Goal: Task Accomplishment & Management: Manage account settings

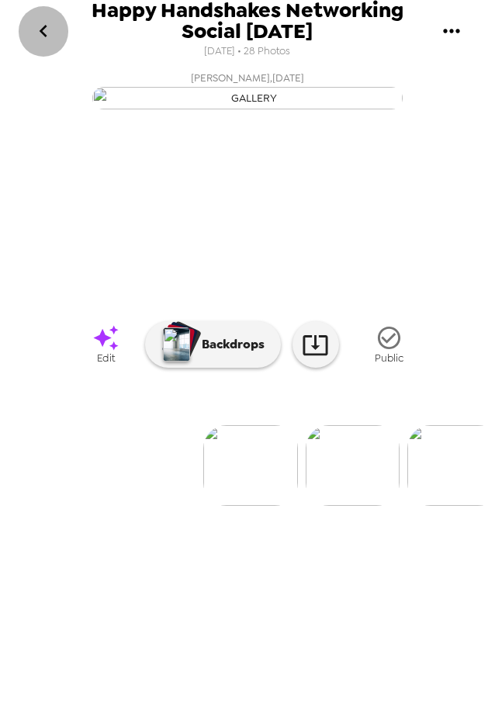
click at [43, 30] on icon "go back" at bounding box center [44, 31] width 8 height 12
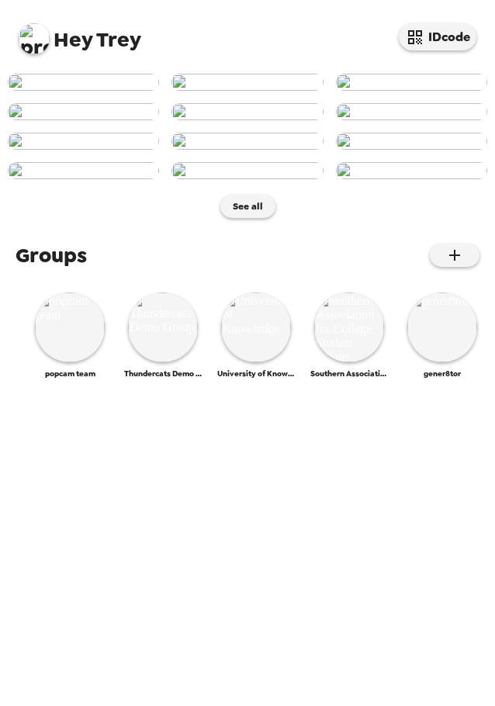
click at [43, 36] on img at bounding box center [34, 38] width 31 height 31
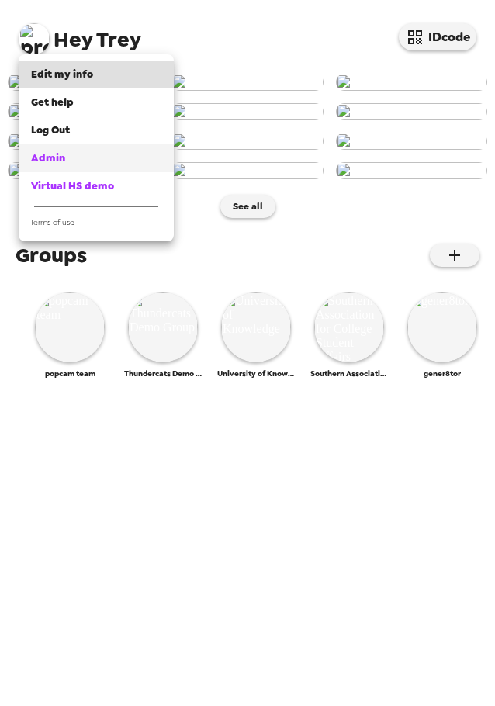
click at [73, 157] on div "Admin" at bounding box center [96, 159] width 130 height 16
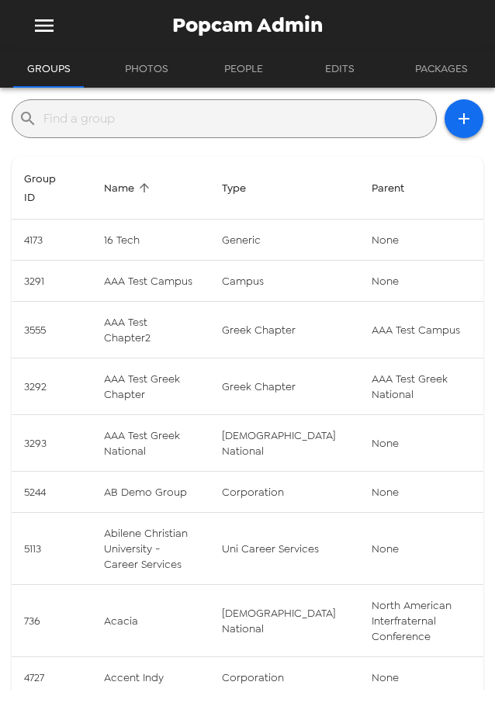
click at [239, 116] on input "text" at bounding box center [236, 118] width 386 height 25
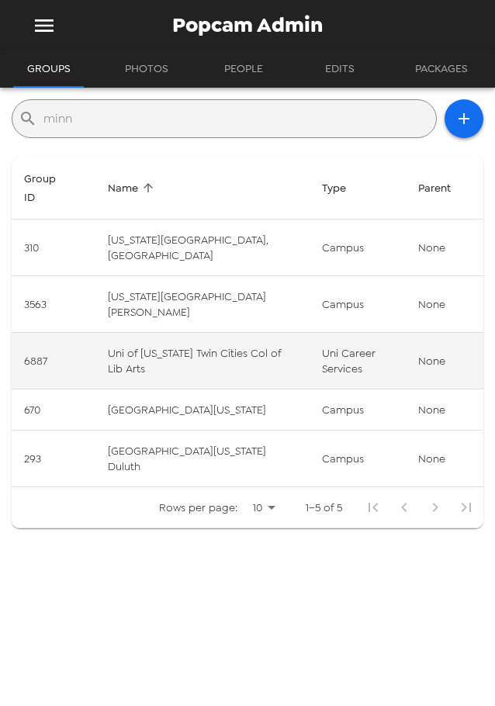
type input "minn"
click at [170, 365] on td "Uni of Minnesota Twin Cities Col of Lib Arts" at bounding box center [202, 361] width 215 height 57
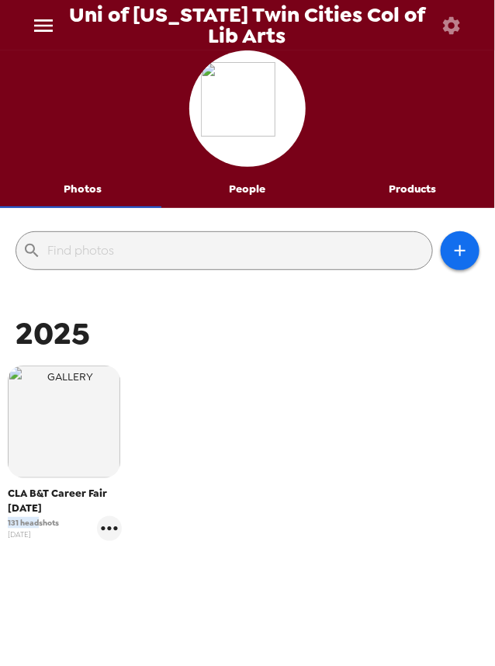
drag, startPoint x: 36, startPoint y: 524, endPoint x: -1, endPoint y: 521, distance: 37.4
click at [0, 521] on html "Uni of Minnesota Twin Cities Col of Lib Arts Photos People Products ​ 2025 CLA …" at bounding box center [247, 333] width 495 height 666
click at [106, 531] on icon "gallery menu" at bounding box center [109, 528] width 25 height 25
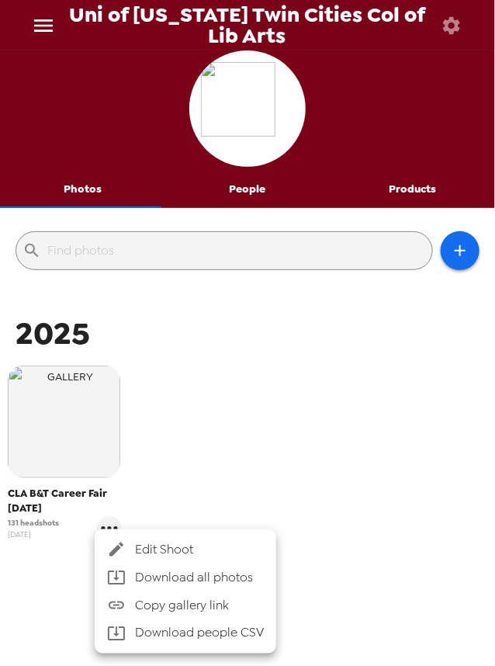
click at [321, 463] on div at bounding box center [247, 333] width 495 height 666
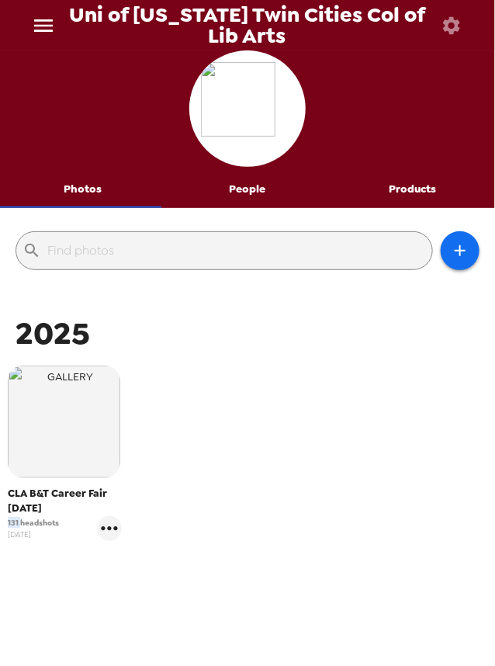
drag, startPoint x: 19, startPoint y: 525, endPoint x: -12, endPoint y: 524, distance: 31.8
click at [0, 524] on html "Uni of Minnesota Twin Cities Col of Lib Arts Photos People Products ​ 2025 CLA …" at bounding box center [247, 333] width 495 height 666
click at [29, 521] on span "131 headshots" at bounding box center [33, 523] width 51 height 12
click at [47, 22] on icon "menu" at bounding box center [43, 25] width 25 height 25
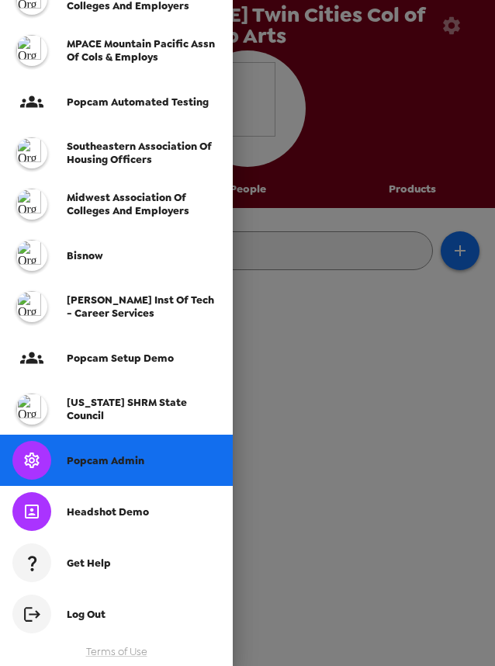
scroll to position [427, 0]
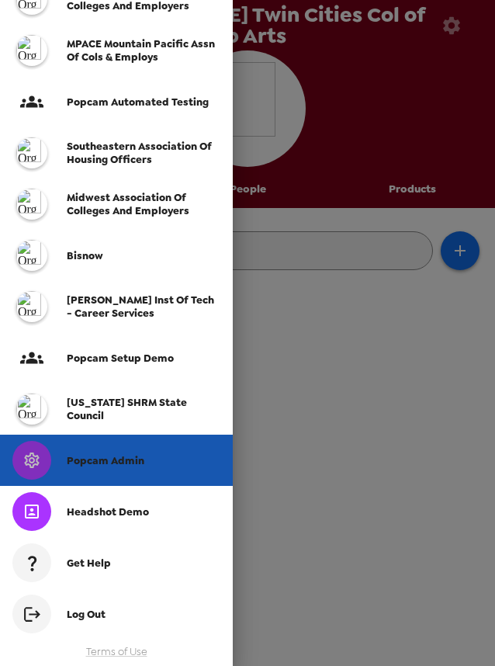
click at [117, 459] on span "Popcam Admin" at bounding box center [106, 460] width 78 height 13
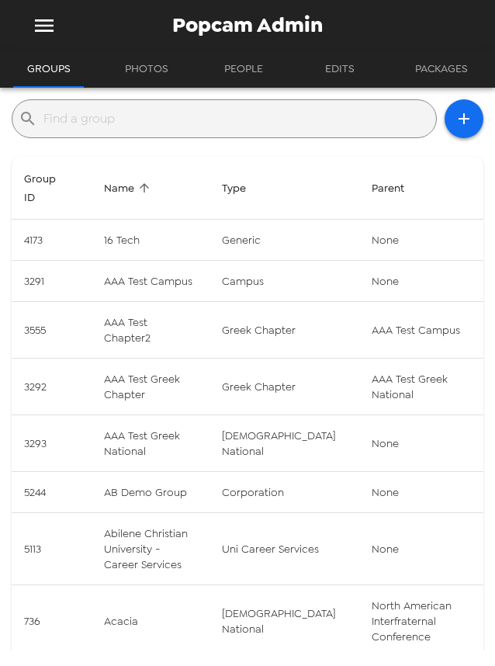
click at [230, 146] on div "​ Group ID Name Type Parent 4173 16 Tech generic None 3291 AAA Test Campus camp…" at bounding box center [248, 451] width 472 height 704
click at [232, 116] on input "text" at bounding box center [236, 118] width 386 height 25
type input "a"
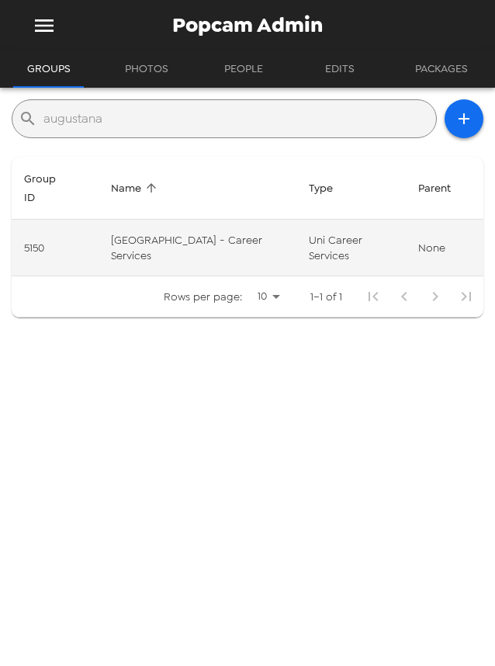
type input "augustana"
click at [202, 251] on td "Augustana College - Career Services" at bounding box center [198, 248] width 198 height 57
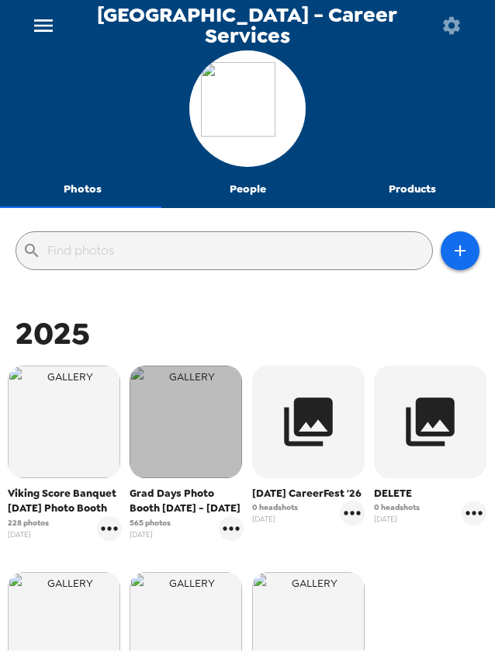
click at [178, 414] on img "button" at bounding box center [186, 421] width 112 height 112
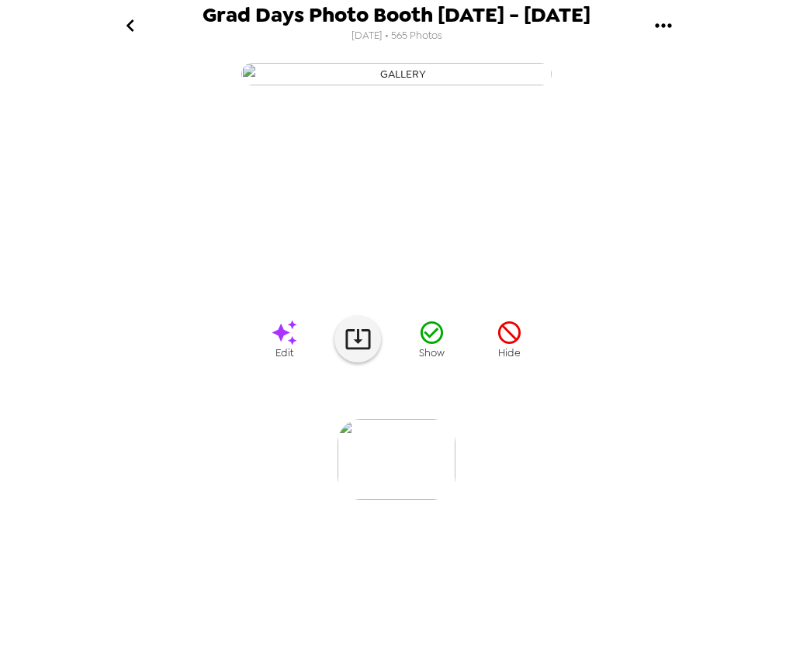
click at [494, 500] on img at bounding box center [522, 459] width 118 height 81
click at [494, 500] on img at bounding box center [648, 459] width 118 height 81
click at [494, 500] on img at bounding box center [522, 459] width 118 height 81
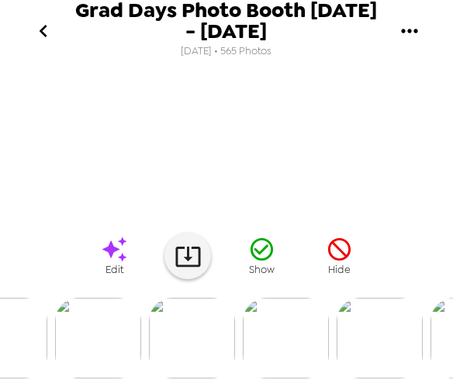
scroll to position [0, 393]
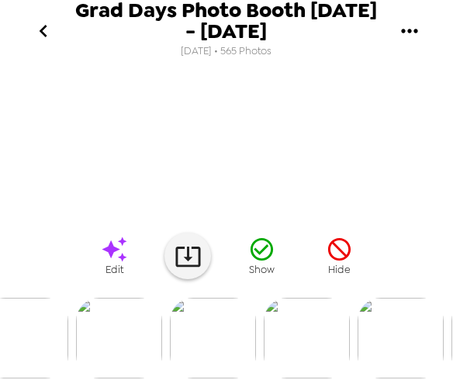
click at [248, 333] on img at bounding box center [213, 338] width 86 height 81
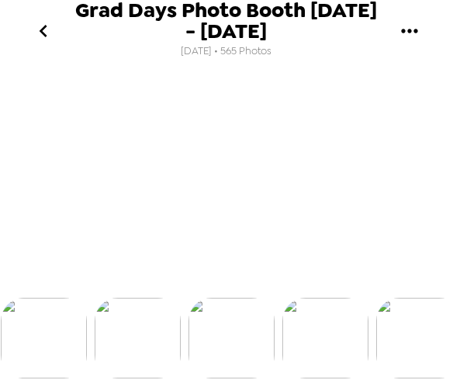
scroll to position [0, 0]
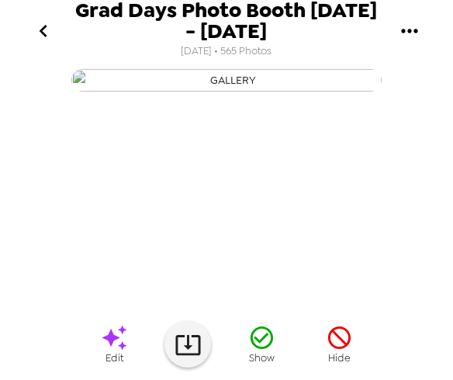
click at [43, 31] on icon "go back" at bounding box center [43, 31] width 25 height 25
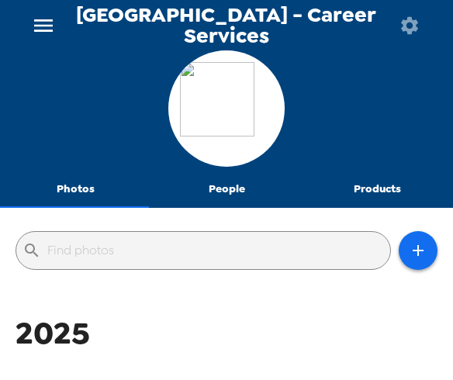
click at [46, 23] on icon "menu" at bounding box center [43, 25] width 25 height 25
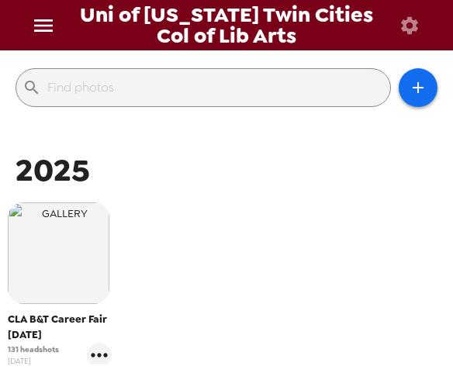
scroll to position [177, 0]
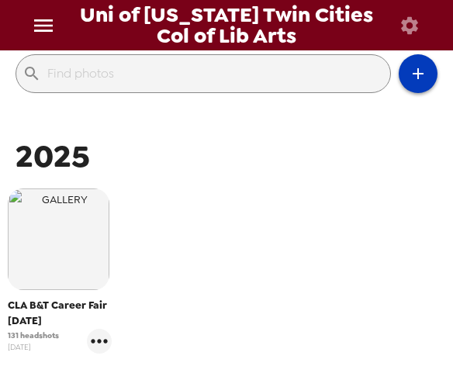
click at [409, 78] on icon "button" at bounding box center [418, 73] width 19 height 19
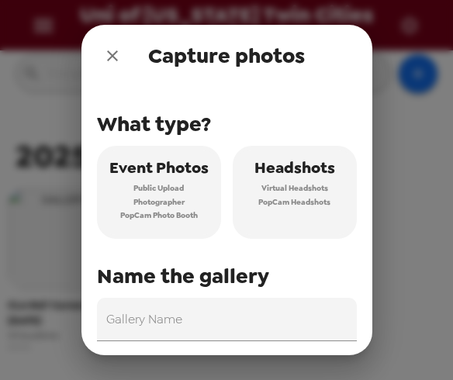
click at [111, 60] on icon "close" at bounding box center [112, 56] width 19 height 19
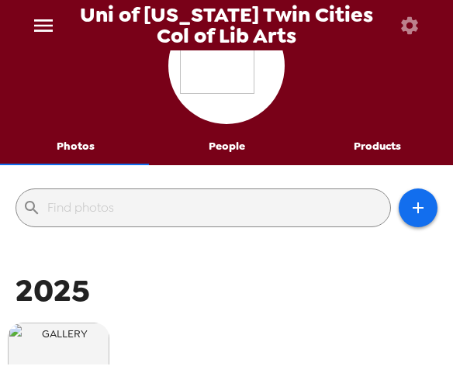
scroll to position [88, 0]
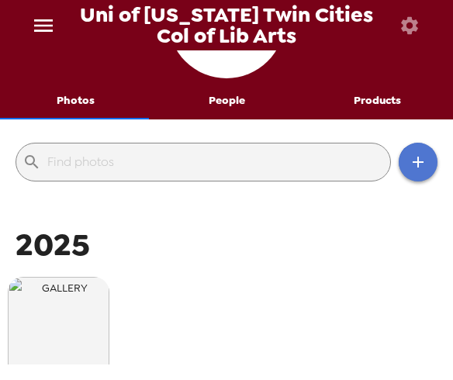
click at [422, 168] on button "button" at bounding box center [418, 162] width 39 height 39
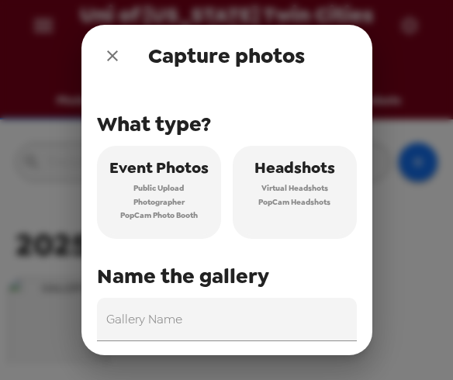
click at [113, 51] on icon "close" at bounding box center [112, 56] width 19 height 19
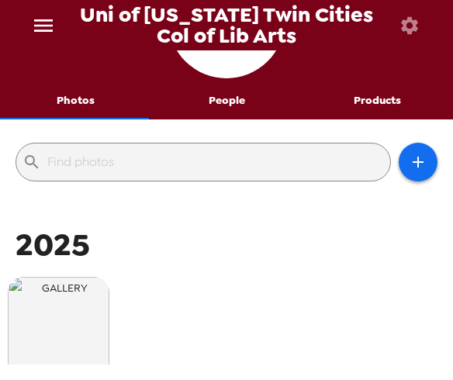
scroll to position [221, 0]
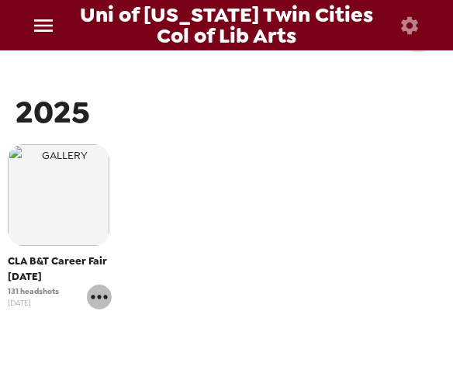
click at [106, 290] on icon "gallery menu" at bounding box center [99, 297] width 25 height 25
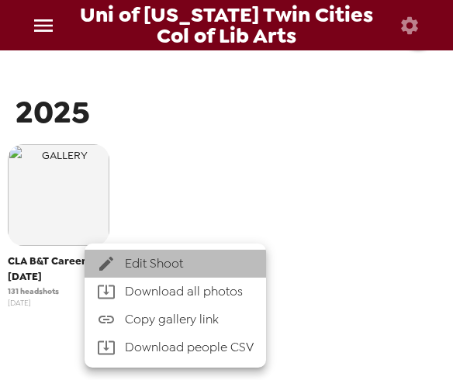
click at [140, 269] on span "Edit Shoot" at bounding box center [189, 263] width 129 height 19
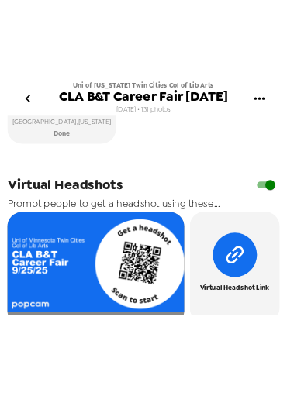
scroll to position [753, 0]
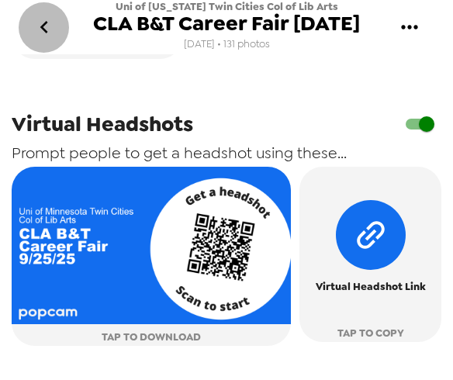
click at [54, 29] on icon "go back" at bounding box center [44, 27] width 25 height 25
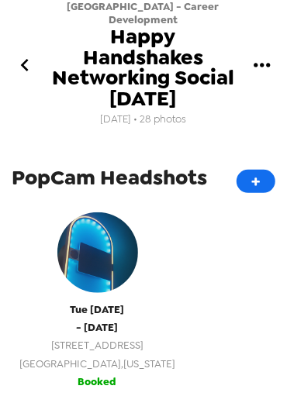
scroll to position [487, 0]
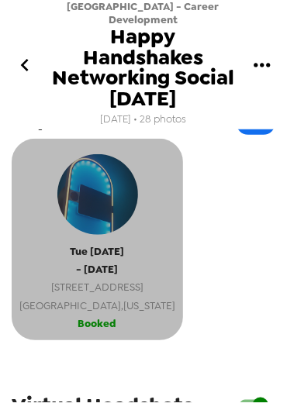
click at [119, 241] on div "[DATE] - [DATE] [STREET_ADDRESS][US_STATE]" at bounding box center [97, 231] width 156 height 168
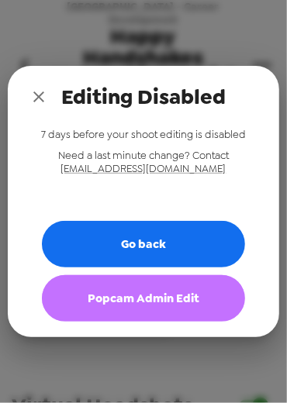
click at [153, 292] on button "Popcam Admin Edit" at bounding box center [143, 298] width 203 height 47
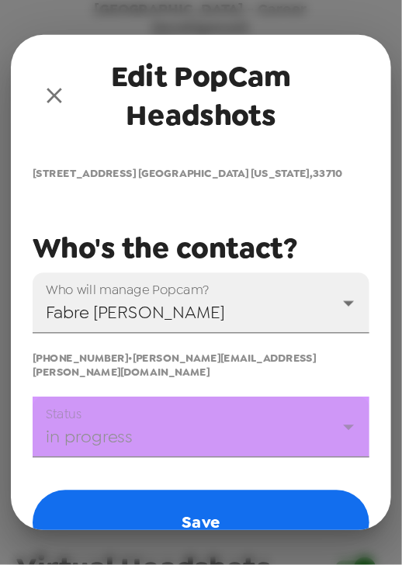
scroll to position [265, 0]
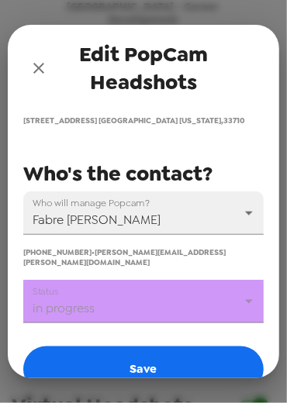
click at [147, 300] on body "[GEOGRAPHIC_DATA] - Career Development Happy Handshakes Networking Social [DATE…" at bounding box center [143, 201] width 287 height 403
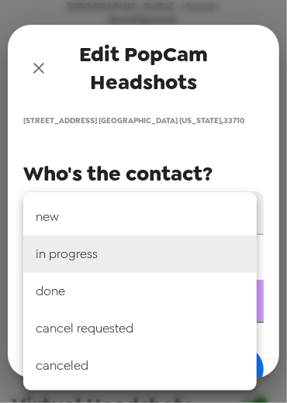
click at [137, 301] on li "done" at bounding box center [140, 291] width 234 height 37
type input "done"
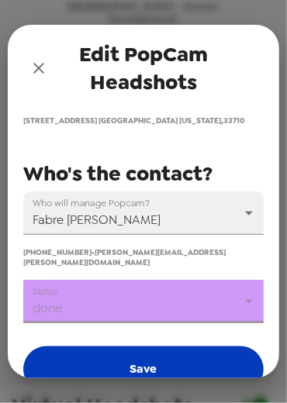
click at [163, 347] on button "Save" at bounding box center [143, 370] width 241 height 47
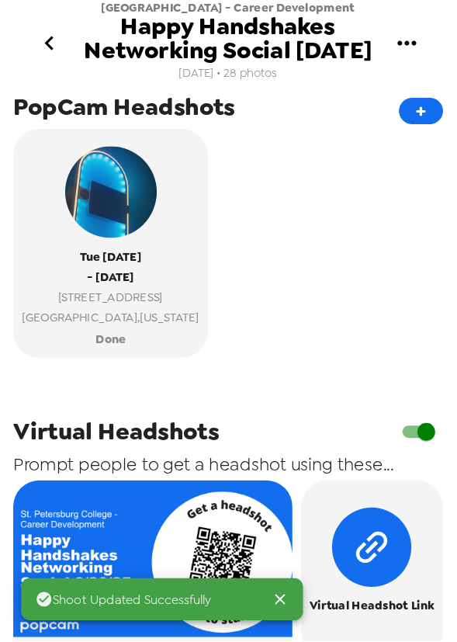
scroll to position [488, 0]
